Goal: Check status: Check status

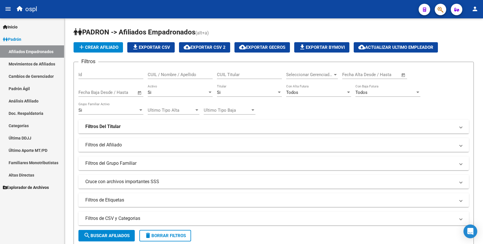
click at [36, 93] on link "Padrón Ágil" at bounding box center [32, 88] width 64 height 12
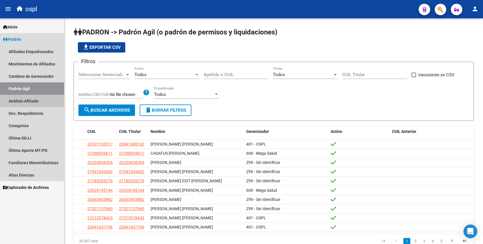
click at [35, 100] on link "Análisis Afiliado" at bounding box center [32, 101] width 64 height 12
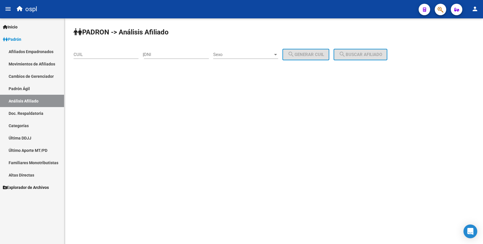
click at [111, 55] on input "CUIL" at bounding box center [106, 54] width 65 height 5
click at [373, 59] on button "search Buscar afiliado" at bounding box center [360, 54] width 54 height 11
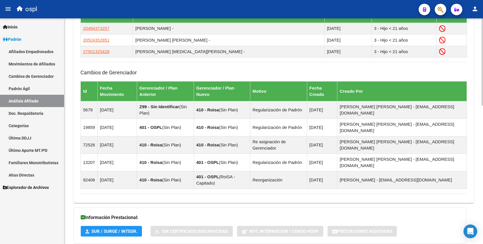
scroll to position [358, 0]
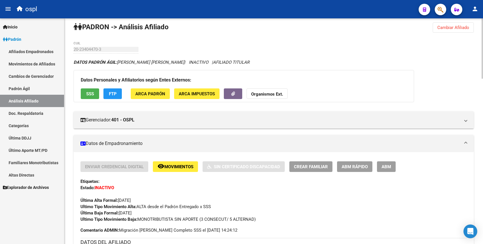
scroll to position [0, 0]
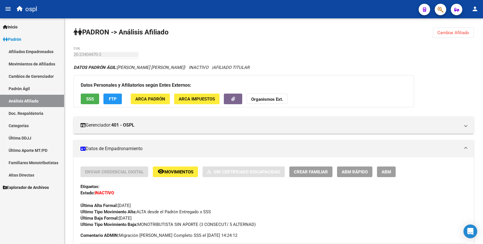
click at [54, 100] on link "Análisis Afiliado" at bounding box center [32, 101] width 64 height 12
click at [452, 30] on span "Cambiar Afiliado" at bounding box center [453, 32] width 32 height 5
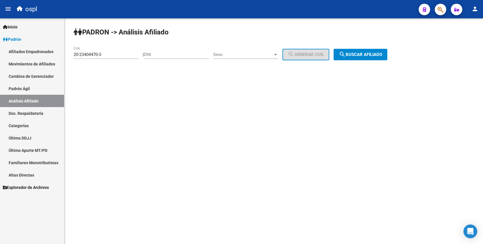
drag, startPoint x: 452, startPoint y: 30, endPoint x: 206, endPoint y: 36, distance: 246.2
click at [206, 36] on div "[PERSON_NAME] -> Análisis Afiliado 20-23404470-3 CUIL | DNI Sexo Sexo search Ge…" at bounding box center [273, 48] width 418 height 60
click at [131, 53] on input "20-23404470-3" at bounding box center [106, 54] width 65 height 5
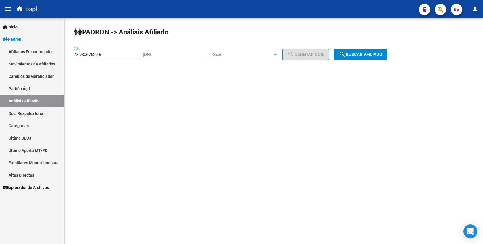
type input "27-93067629-8"
click button "search Buscar afiliado" at bounding box center [360, 54] width 54 height 11
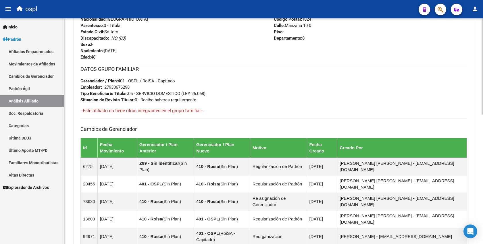
scroll to position [303, 0]
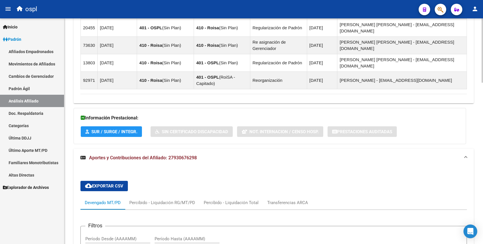
scroll to position [404, 0]
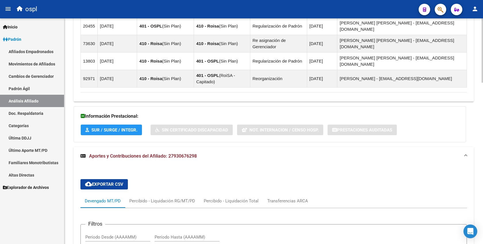
click at [129, 153] on span "Aportes y Contribuciones del Afiliado: 27930676298" at bounding box center [143, 155] width 108 height 5
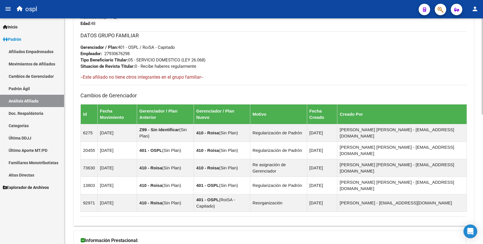
scroll to position [303, 0]
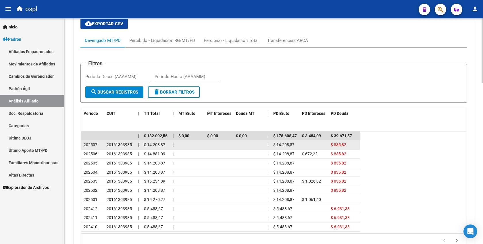
scroll to position [565, 0]
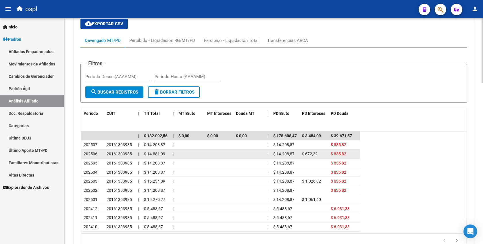
click at [335, 152] on span "$ 835,82" at bounding box center [339, 154] width 16 height 5
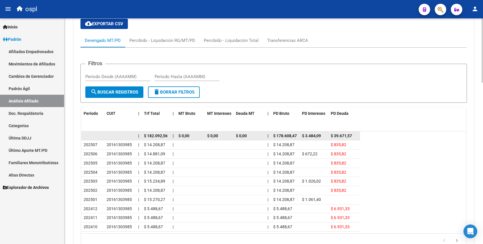
click at [337, 132] on datatable-body-cell "$ 39.671,57" at bounding box center [344, 136] width 32 height 9
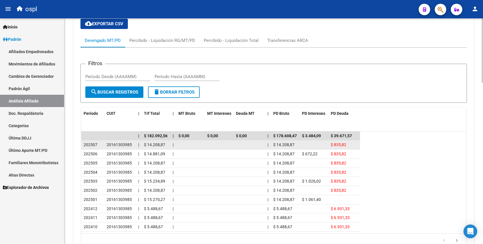
click at [337, 142] on span "$ 835,82" at bounding box center [339, 144] width 16 height 5
click at [116, 142] on span "20161303985" at bounding box center [119, 144] width 25 height 5
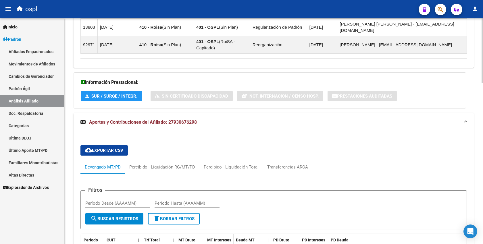
copy span "20161303985"
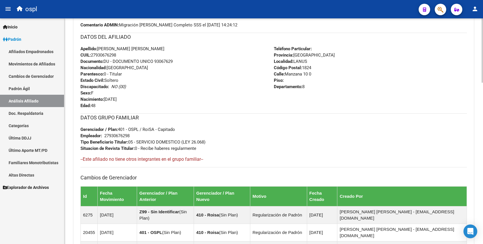
scroll to position [198, 0]
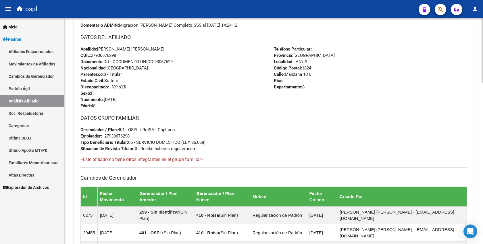
click at [249, 137] on div "DATOS GRUPO FAMILIAR Gerenciador / Plan: 401 - OSPL / RoiSA - Capitado Empleado…" at bounding box center [273, 133] width 386 height 38
click at [104, 54] on span "CUIL: 27930676298" at bounding box center [98, 55] width 36 height 5
copy span "27930676298"
drag, startPoint x: 251, startPoint y: 47, endPoint x: 250, endPoint y: 51, distance: 4.9
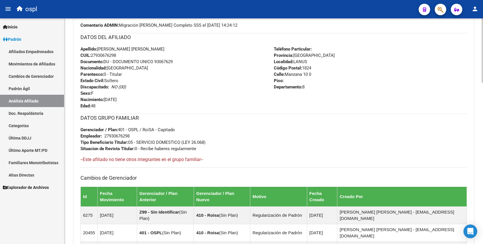
click at [250, 51] on div "Apellido: [PERSON_NAME] [PERSON_NAME] CUIL: 27930676298 Documento: DU - DOCUMEN…" at bounding box center [176, 77] width 193 height 63
click at [186, 104] on div "Apellido: [PERSON_NAME] [PERSON_NAME] CUIL: 27930676298 Documento: DU - DOCUMEN…" at bounding box center [176, 77] width 193 height 63
